Goal: Information Seeking & Learning: Learn about a topic

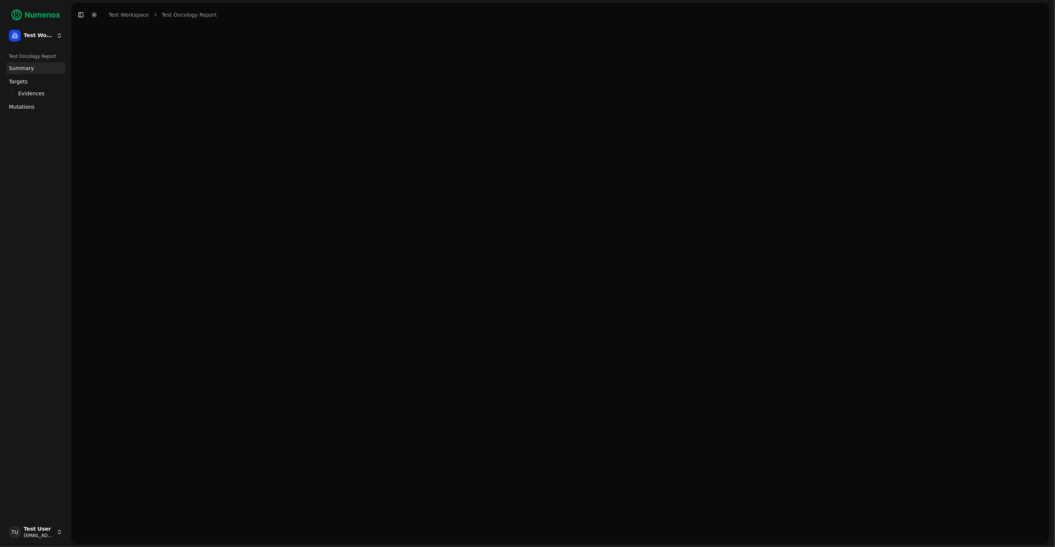
click at [47, 543] on div "TU Test User [EMAIL_ADDRESS]" at bounding box center [35, 532] width 65 height 24
click at [49, 536] on html "Test Workspace Test Oncology Report Summary Targets Evidences Exploration Mutat…" at bounding box center [527, 273] width 1055 height 547
click at [84, 536] on div "Log out" at bounding box center [108, 534] width 79 height 12
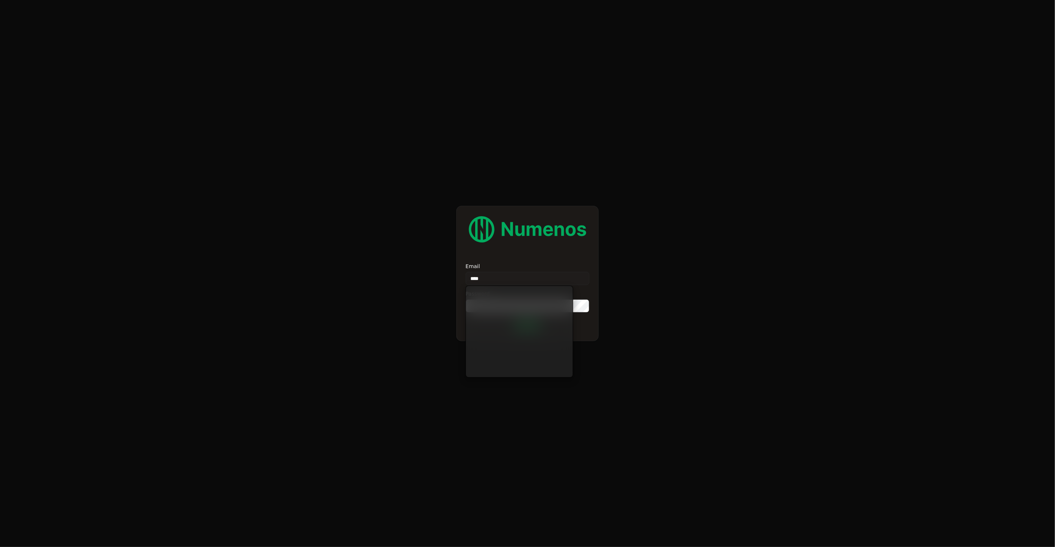
type input "*****"
type input "**********"
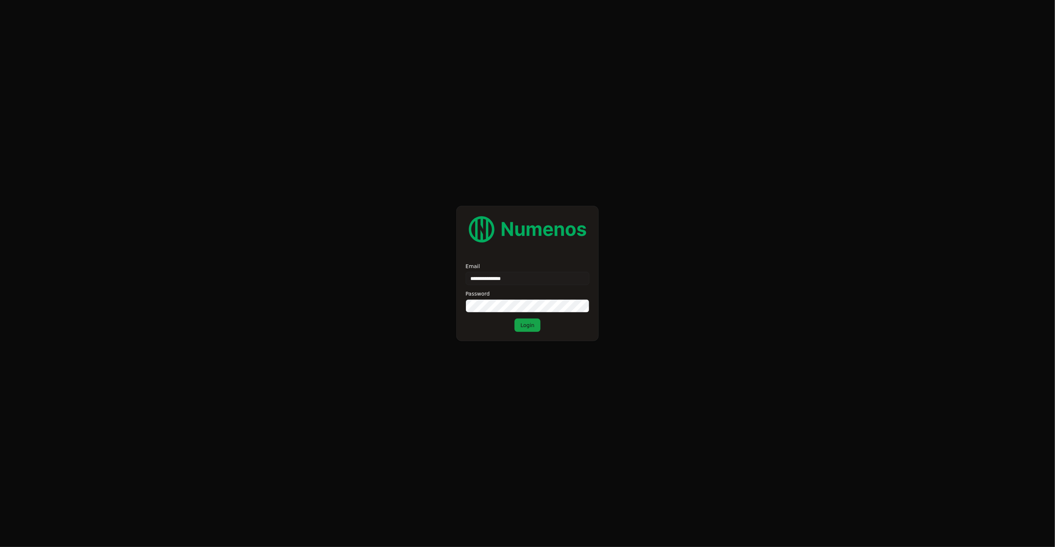
click at [530, 322] on button "Login" at bounding box center [528, 325] width 26 height 13
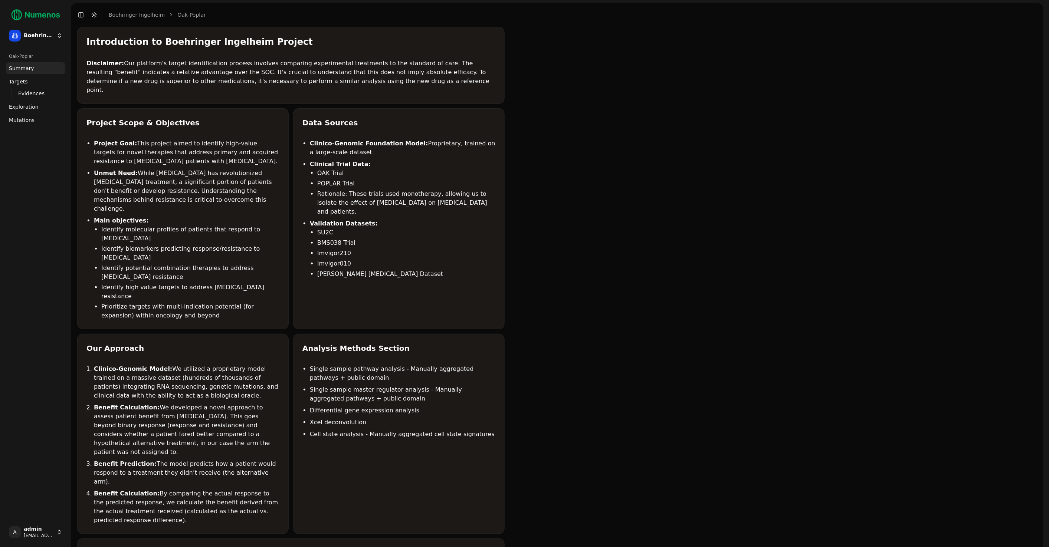
click at [30, 124] on link "Mutations" at bounding box center [35, 120] width 59 height 12
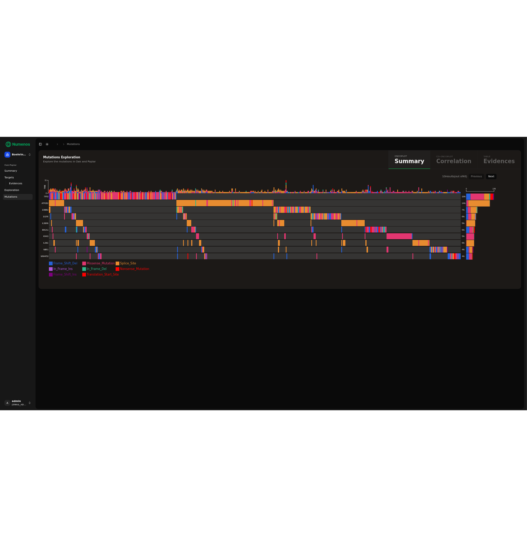
scroll to position [17, 0]
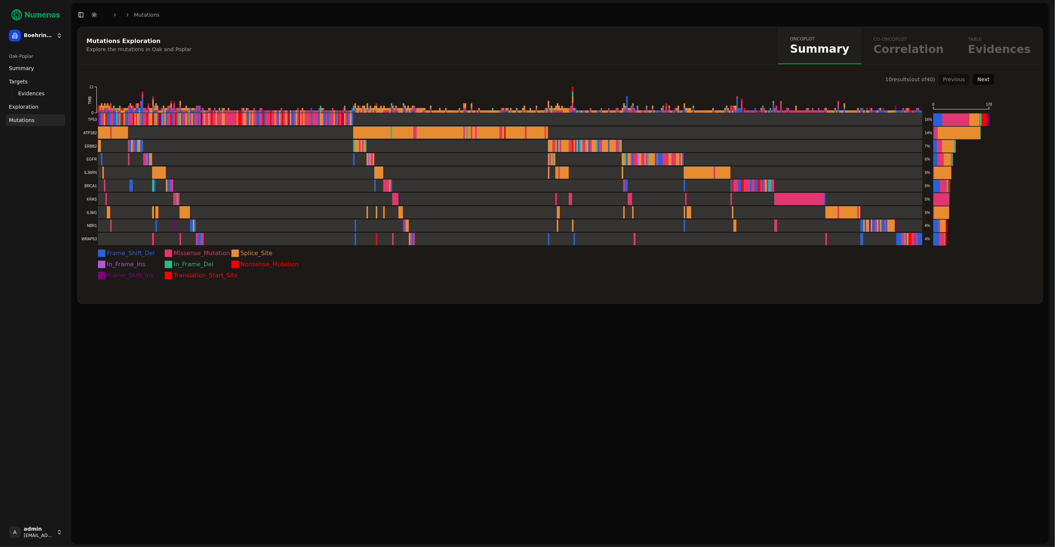
click at [801, 343] on div "Mutations Exploration Explore the mutations in Oak and Poplar oncoplot Summary …" at bounding box center [560, 285] width 978 height 517
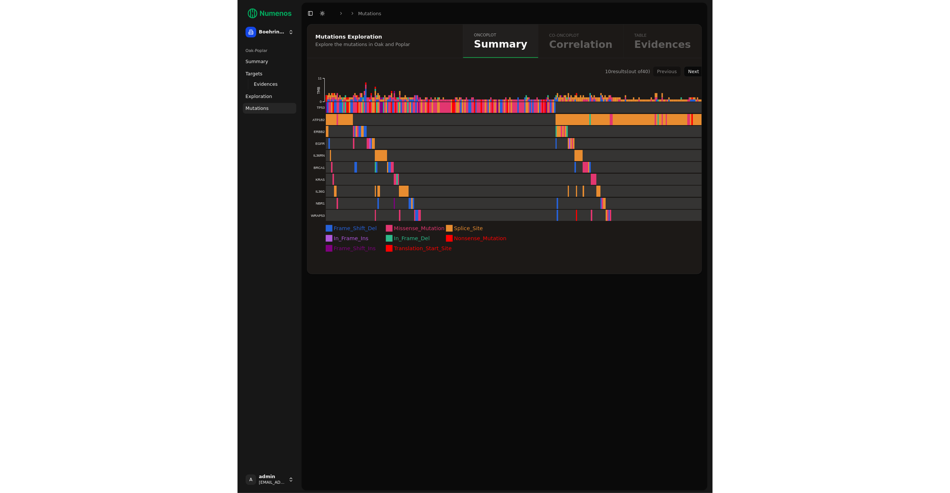
scroll to position [12, 0]
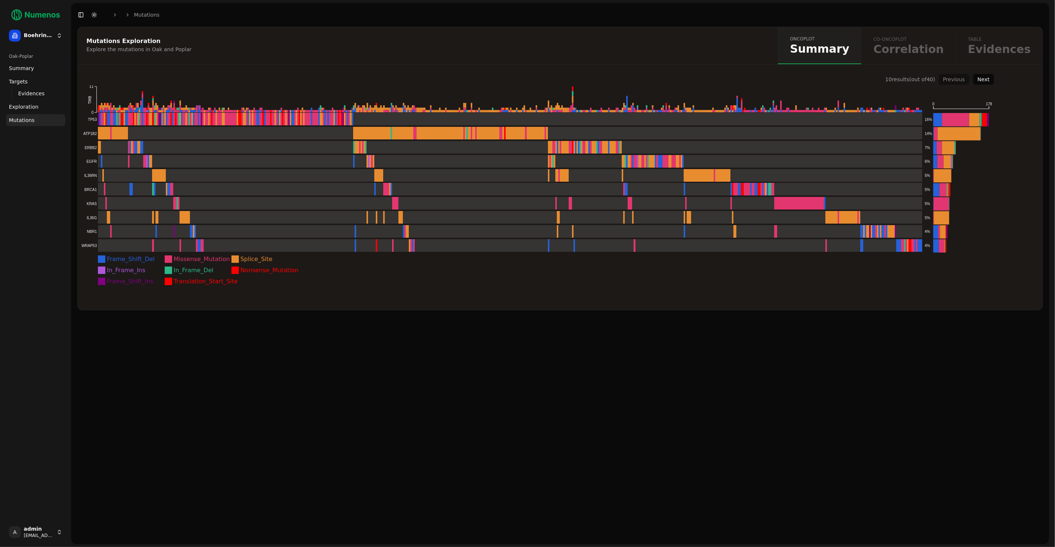
click at [612, 336] on div "Mutations Exploration Explore the mutations in Oak and Poplar oncoplot Summary …" at bounding box center [560, 285] width 978 height 517
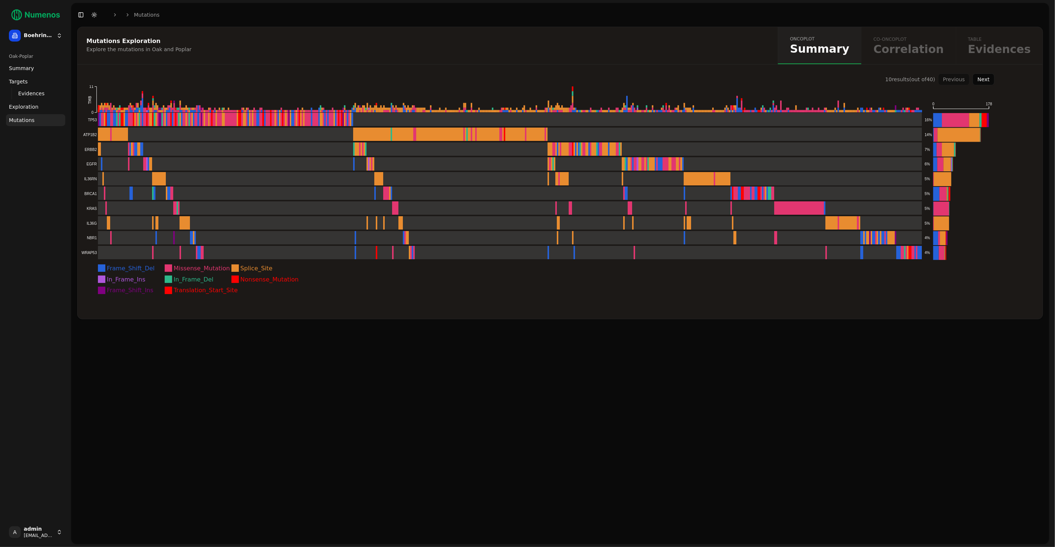
click at [640, 343] on div "Mutations Exploration Explore the mutations in Oak and Poplar oncoplot Summary …" at bounding box center [560, 285] width 978 height 517
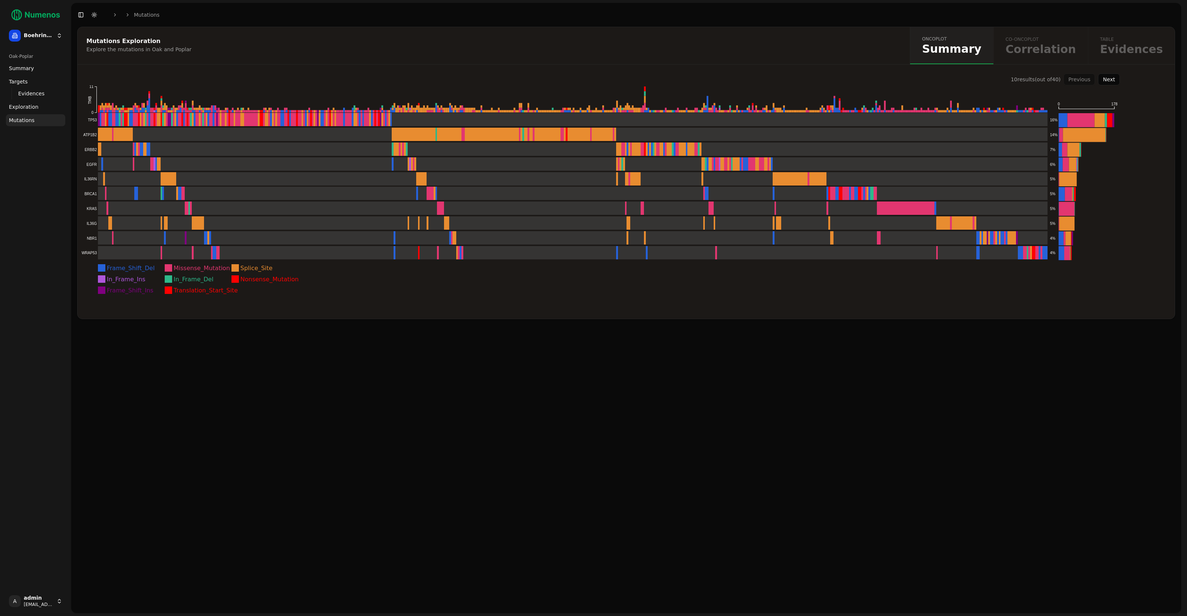
click at [877, 53] on div "Mutations Exploration Explore the mutations in Oak and Poplar" at bounding box center [493, 45] width 830 height 37
click at [711, 37] on div "Mutations Exploration Explore the mutations in Oak and Poplar" at bounding box center [493, 45] width 830 height 37
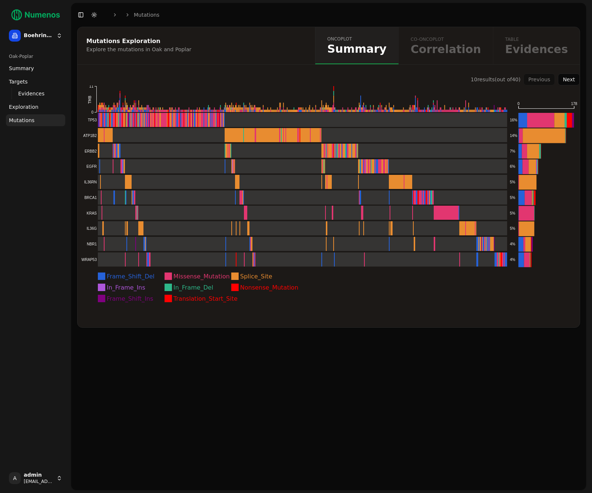
scroll to position [0, 0]
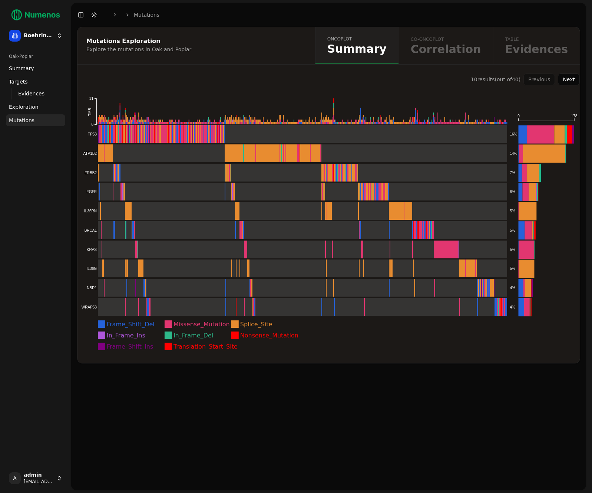
click at [444, 417] on div "Mutations Exploration Explore the mutations in Oak and Poplar oncoplot Summary …" at bounding box center [328, 258] width 515 height 463
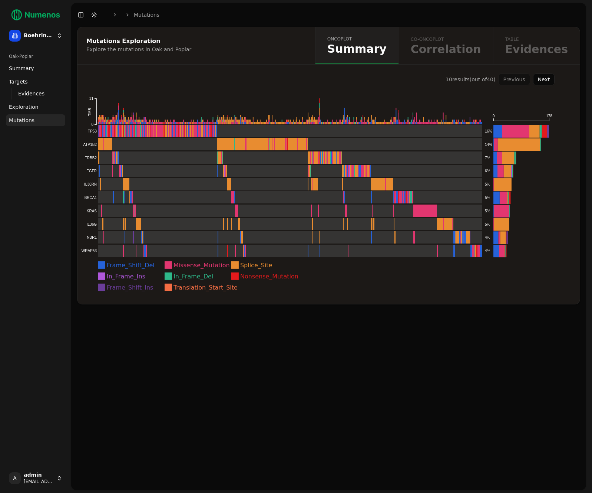
click at [13, 86] on div "Boehringer Ingelheim Oak-Poplar Summary Targets Evidences Exploration Mutations…" at bounding box center [296, 246] width 592 height 493
click at [440, 376] on div "Mutations Exploration Explore the mutations in Oak and Poplar oncoplot Summary …" at bounding box center [328, 258] width 515 height 463
click at [530, 184] on icon "Frame_Shift_Del Missense_Mutation Splice_Site In_Frame_Ins In_Frame_Del Nonsens…" at bounding box center [316, 194] width 477 height 218
click at [244, 42] on div "Mutations Exploration" at bounding box center [195, 41] width 218 height 6
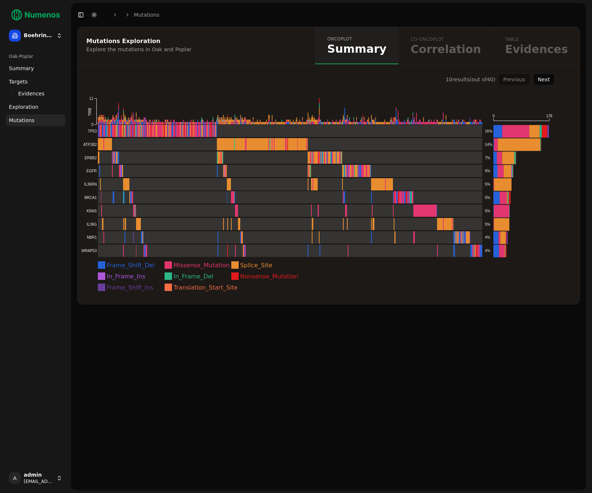
click at [469, 327] on div "Mutations Exploration Explore the mutations in Oak and Poplar oncoplot Summary …" at bounding box center [328, 258] width 515 height 463
click at [194, 320] on div "Mutations Exploration Explore the mutations in Oak and Poplar oncoplot Summary …" at bounding box center [328, 258] width 515 height 463
click at [267, 401] on div "Mutations Exploration Explore the mutations in Oak and Poplar oncoplot Summary …" at bounding box center [328, 258] width 515 height 463
click at [488, 397] on div "Mutations Exploration Explore the mutations in Oak and Poplar oncoplot Summary …" at bounding box center [328, 258] width 515 height 463
click at [483, 352] on div "Mutations Exploration Explore the mutations in Oak and Poplar oncoplot Summary …" at bounding box center [328, 258] width 515 height 463
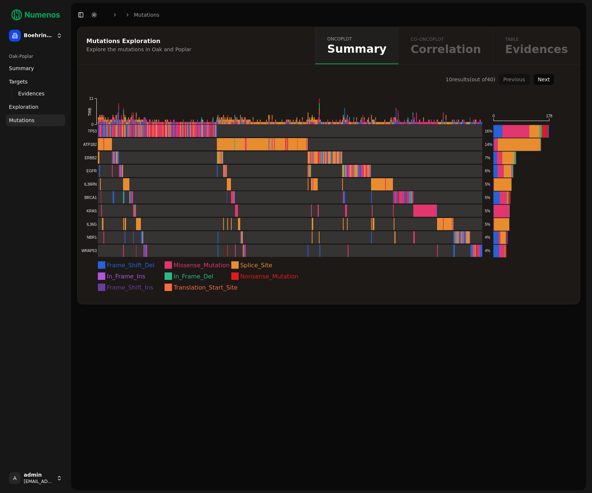
click at [246, 54] on div "Mutations Exploration Explore the mutations in Oak and Poplar" at bounding box center [196, 45] width 236 height 37
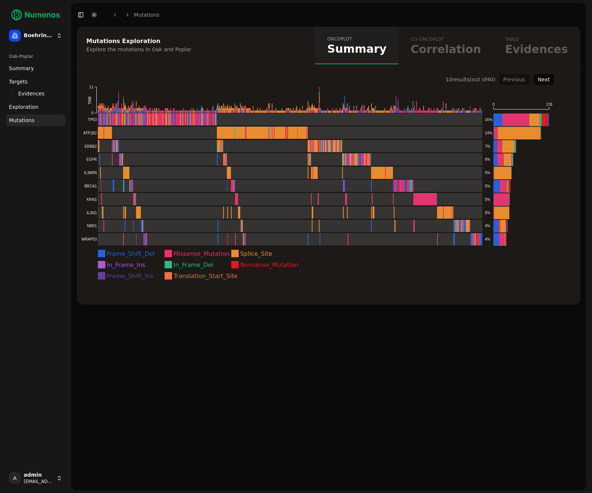
click at [521, 292] on div "10 result s (out of 40 ) Previous Next Frame_Shift_Del Missense_Mutation Splice…" at bounding box center [329, 188] width 503 height 230
click at [561, 254] on div "10 result s (out of 40 ) Previous Next Frame_Shift_Del Missense_Mutation Splice…" at bounding box center [329, 188] width 503 height 230
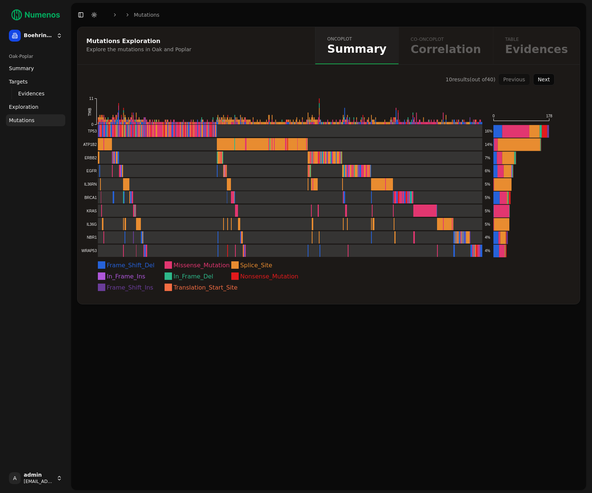
scroll to position [17, 6]
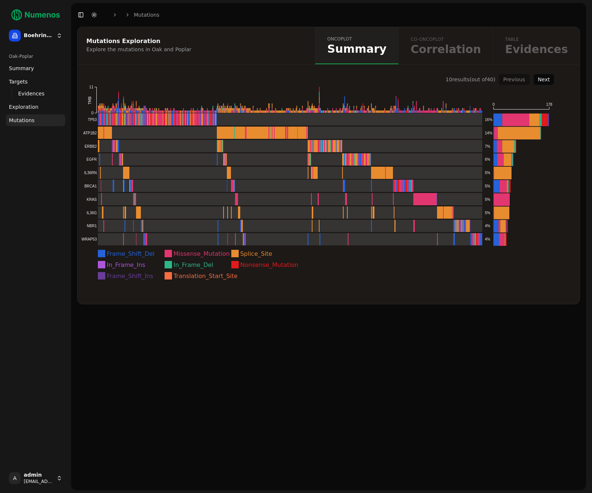
click at [443, 385] on div "Mutations Exploration Explore the mutations in Oak and Poplar oncoplot Summary …" at bounding box center [328, 258] width 515 height 463
